Goal: Transaction & Acquisition: Purchase product/service

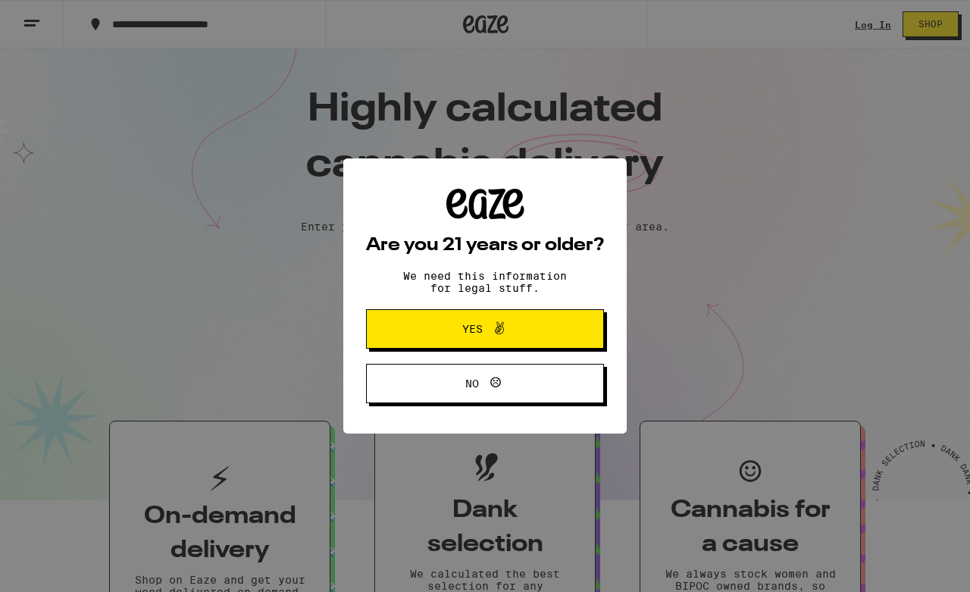
click at [501, 334] on icon at bounding box center [499, 327] width 9 height 13
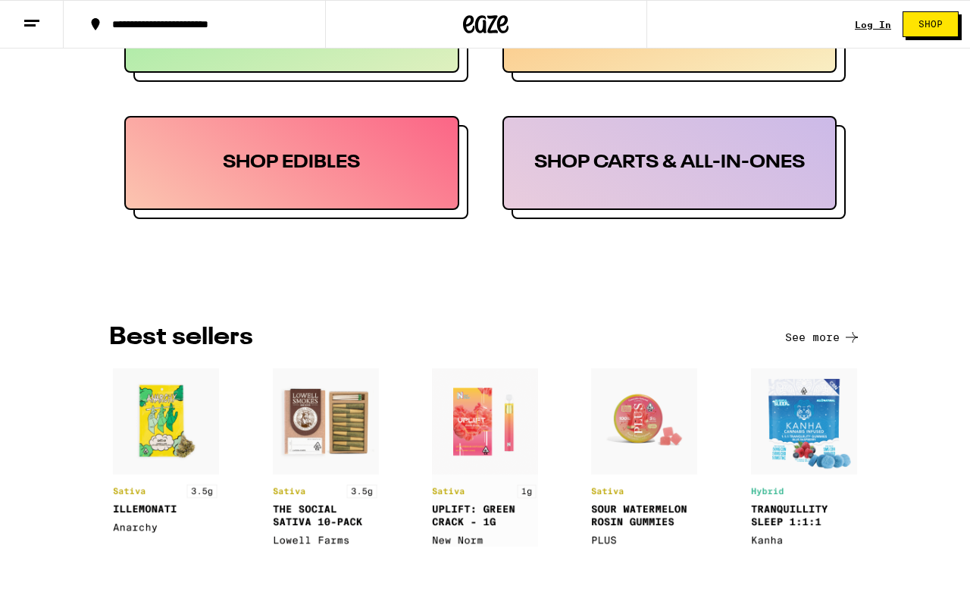
scroll to position [844, 0]
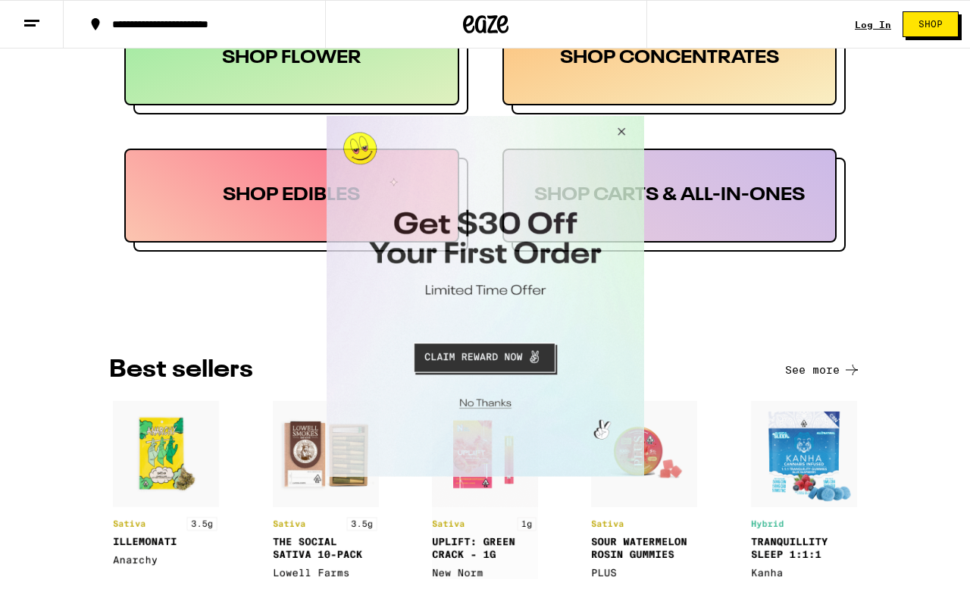
click at [624, 133] on button "Close Modal" at bounding box center [618, 133] width 41 height 36
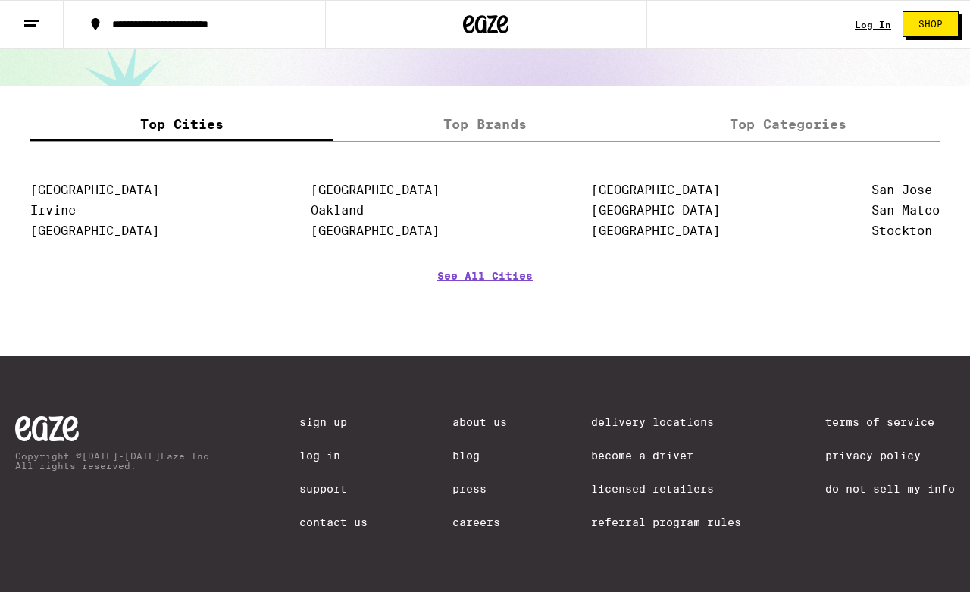
scroll to position [1921, 0]
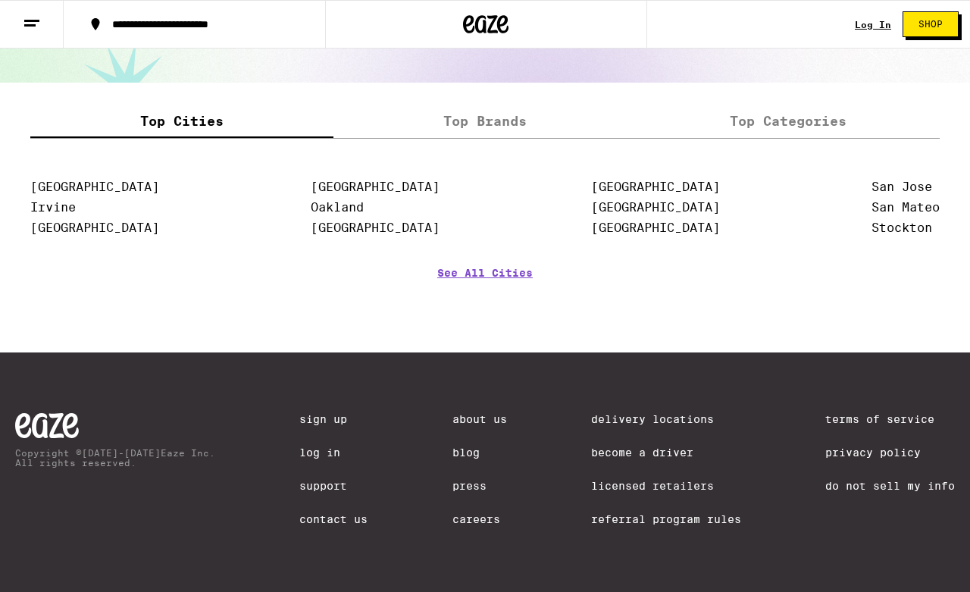
click at [467, 448] on link "Blog" at bounding box center [479, 452] width 55 height 12
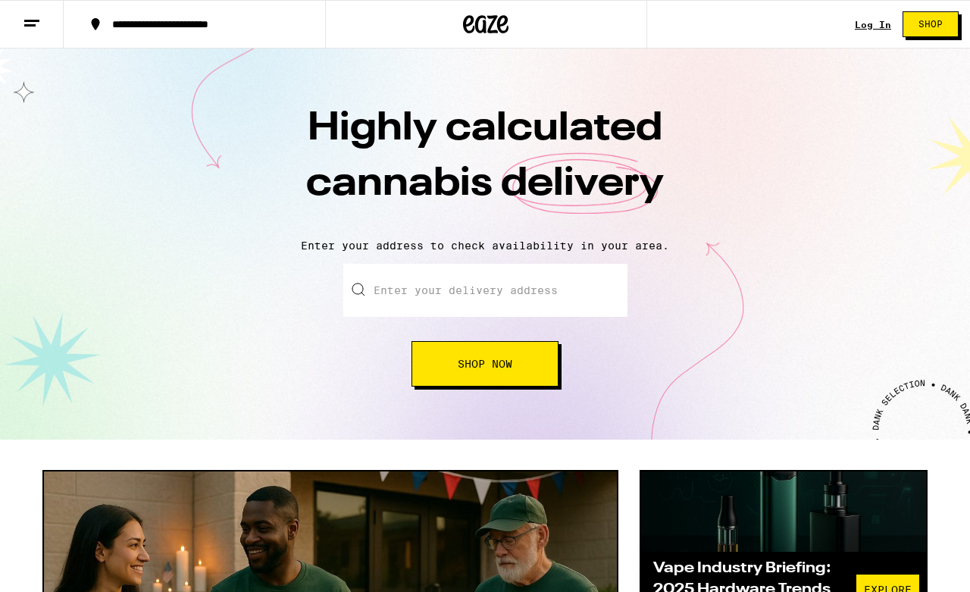
click at [29, 29] on icon at bounding box center [32, 23] width 18 height 18
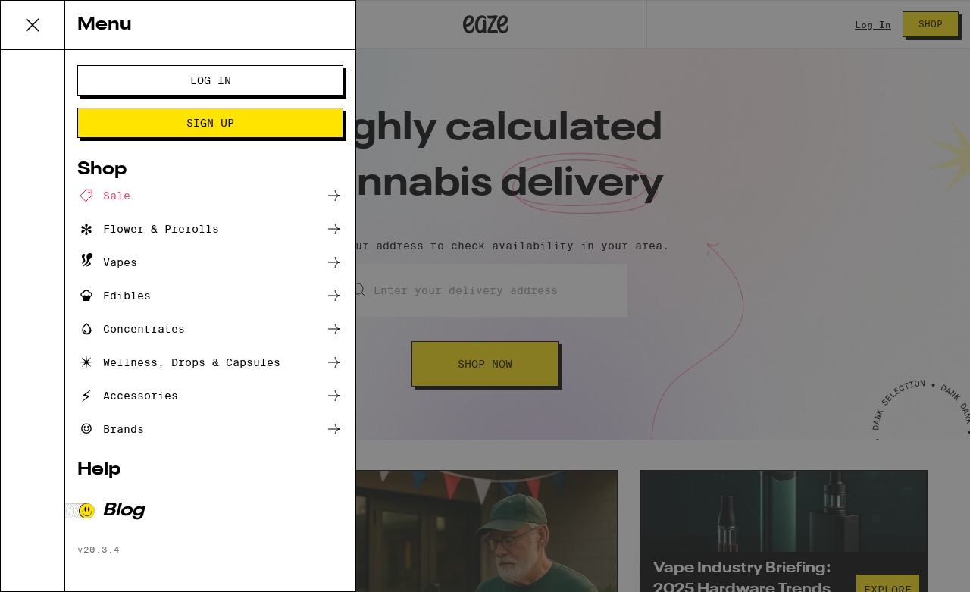
click at [126, 433] on div "Brands" at bounding box center [110, 429] width 67 height 18
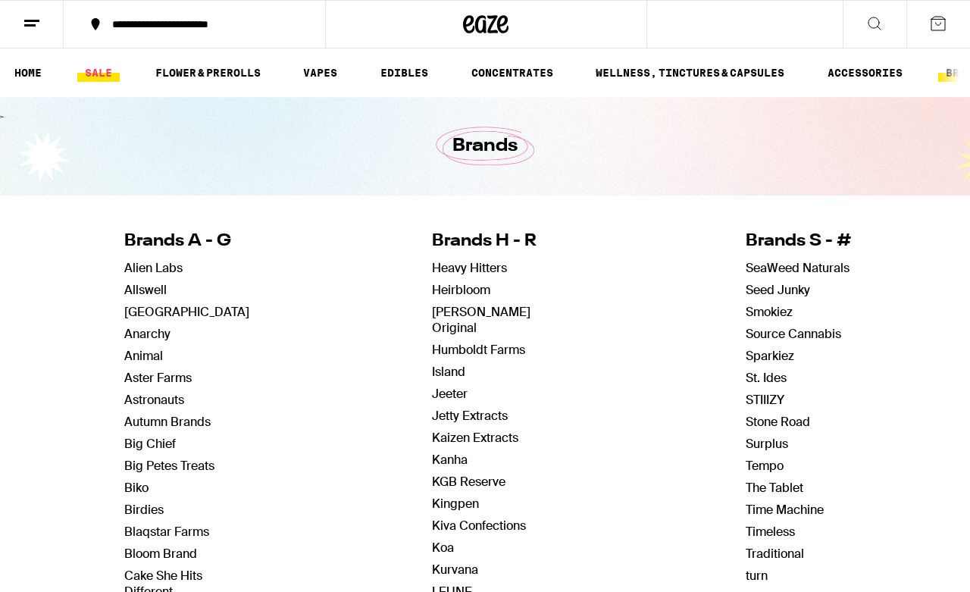
click at [96, 74] on link "SALE" at bounding box center [98, 73] width 42 height 18
